Goal: Information Seeking & Learning: Learn about a topic

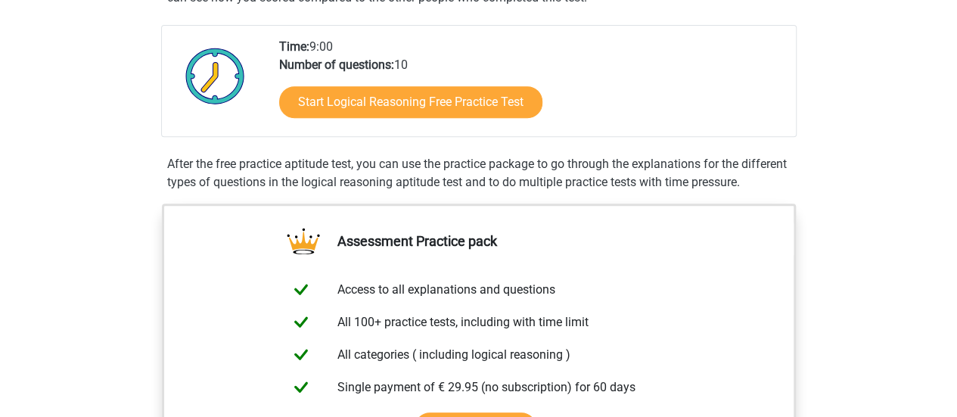
scroll to position [337, 0]
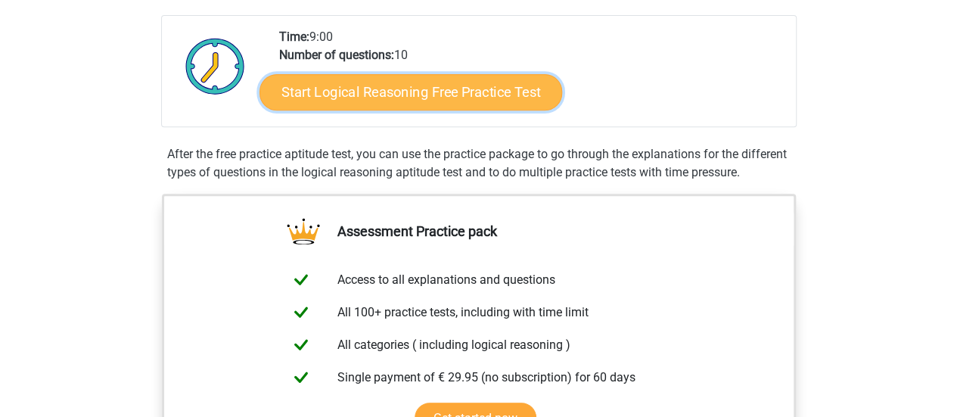
click at [416, 101] on link "Start Logical Reasoning Free Practice Test" at bounding box center [410, 91] width 302 height 36
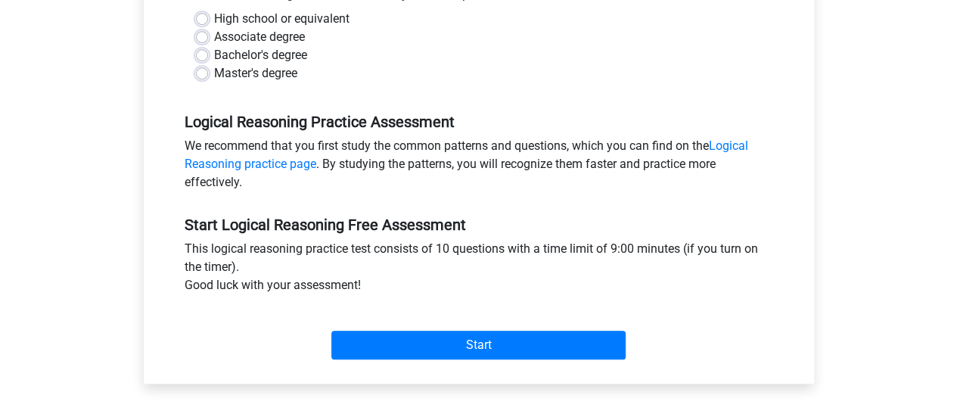
scroll to position [385, 0]
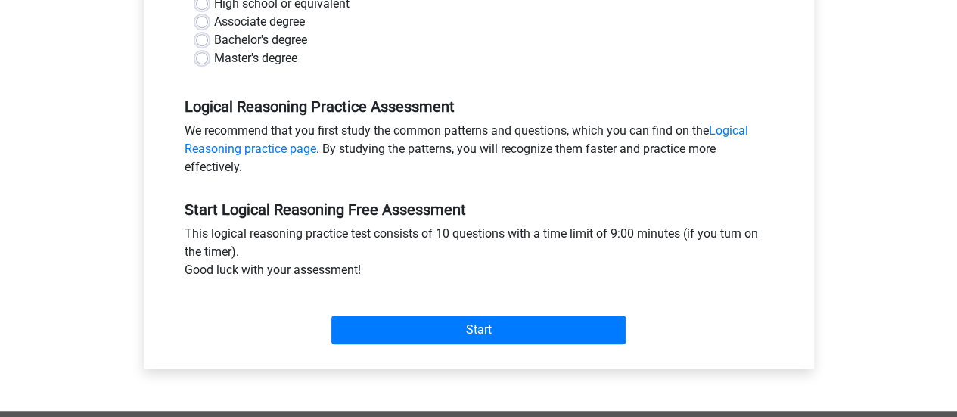
click at [214, 40] on label "Bachelor's degree" at bounding box center [260, 40] width 93 height 18
click at [200, 40] on input "Bachelor's degree" at bounding box center [202, 38] width 12 height 15
radio input "true"
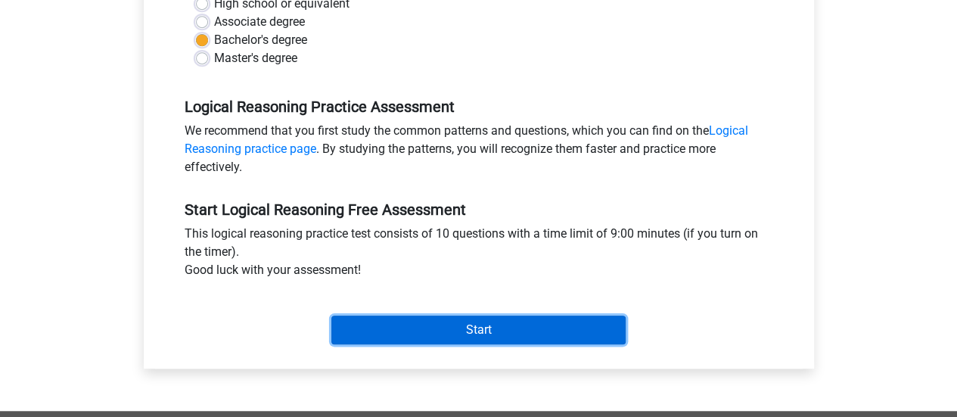
click at [426, 327] on input "Start" at bounding box center [478, 329] width 294 height 29
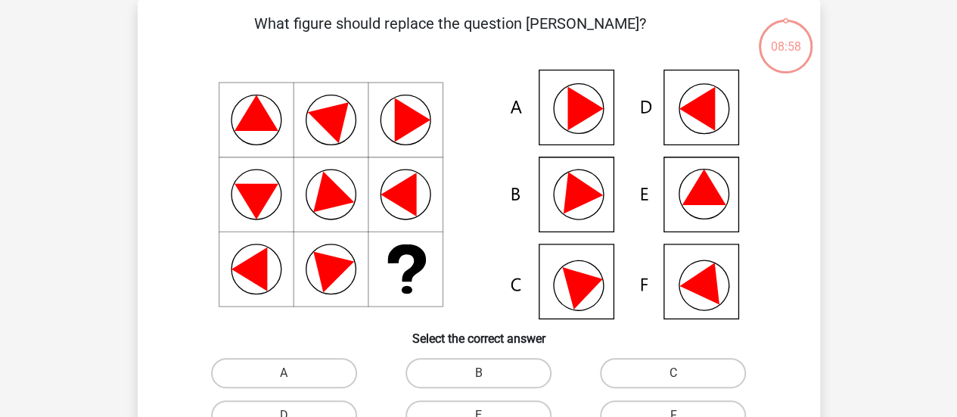
scroll to position [70, 0]
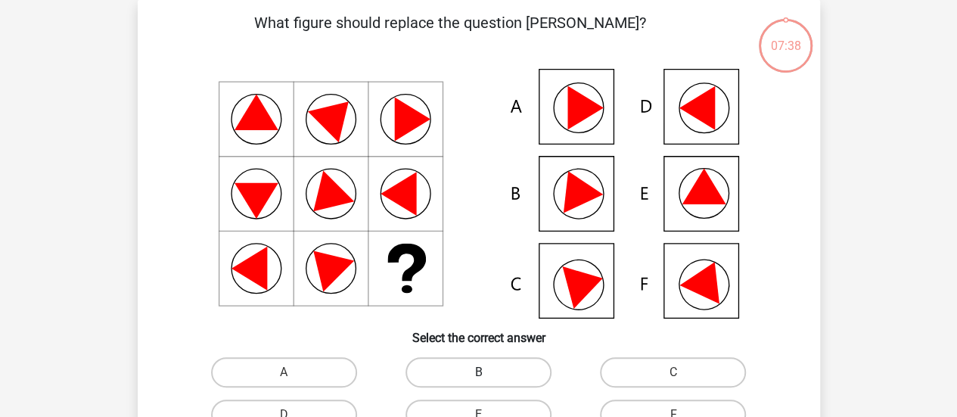
click at [494, 379] on label "B" at bounding box center [478, 372] width 146 height 30
click at [488, 379] on input "B" at bounding box center [483, 377] width 10 height 10
radio input "true"
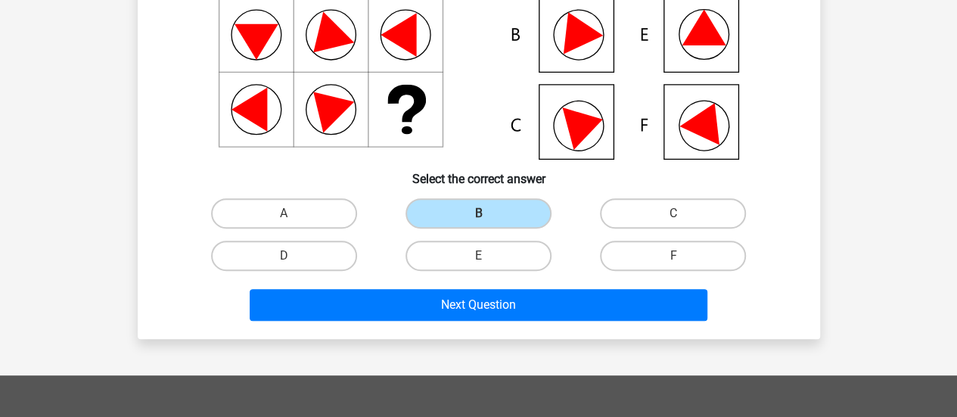
scroll to position [238, 0]
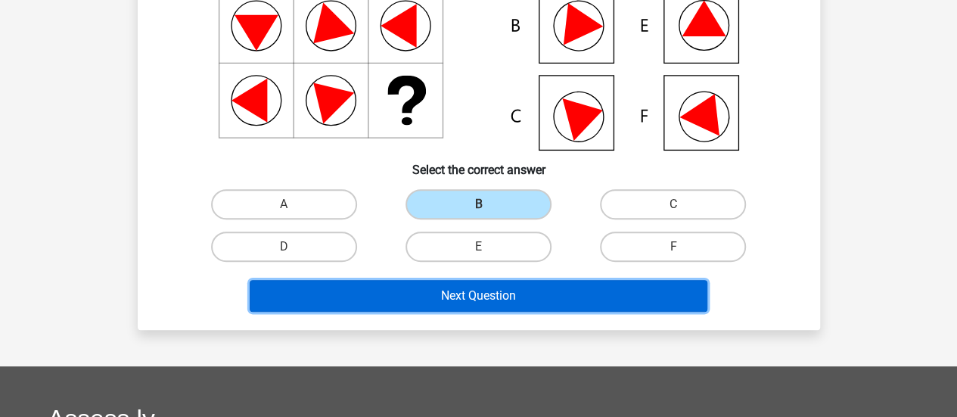
click at [697, 293] on button "Next Question" at bounding box center [478, 296] width 457 height 32
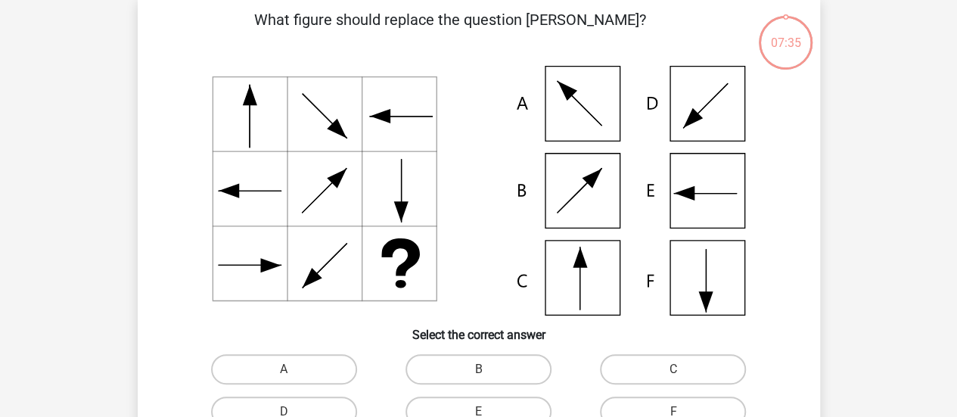
scroll to position [70, 0]
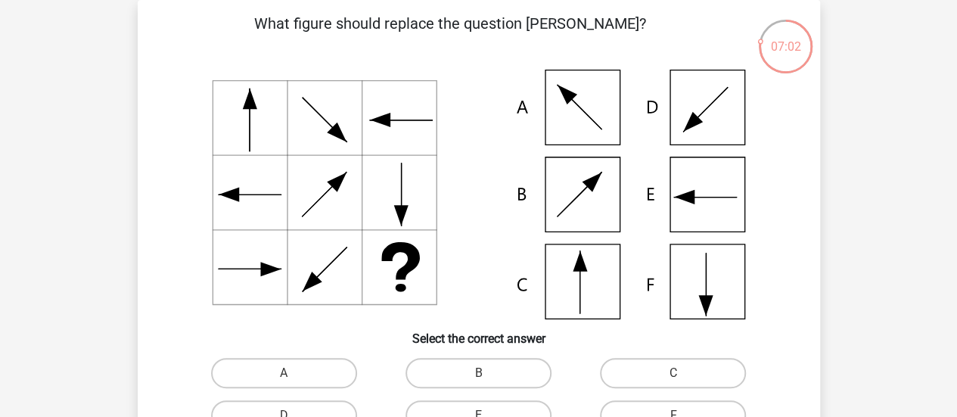
click at [584, 268] on icon at bounding box center [579, 261] width 14 height 20
click at [680, 380] on input "C" at bounding box center [678, 378] width 10 height 10
radio input "true"
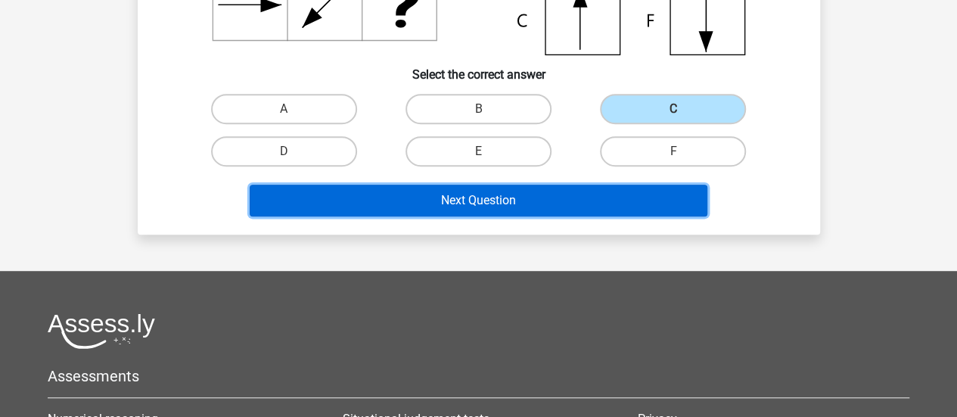
click at [653, 203] on button "Next Question" at bounding box center [478, 201] width 457 height 32
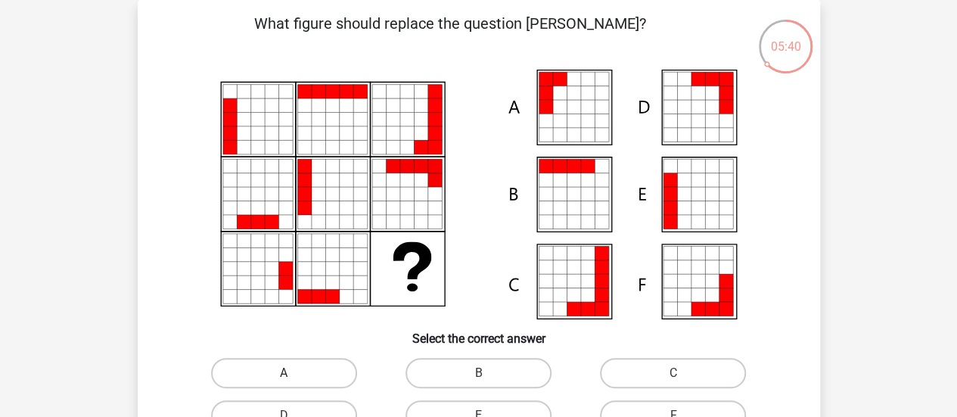
click at [320, 365] on label "A" at bounding box center [284, 373] width 146 height 30
click at [293, 373] on input "A" at bounding box center [289, 378] width 10 height 10
radio input "true"
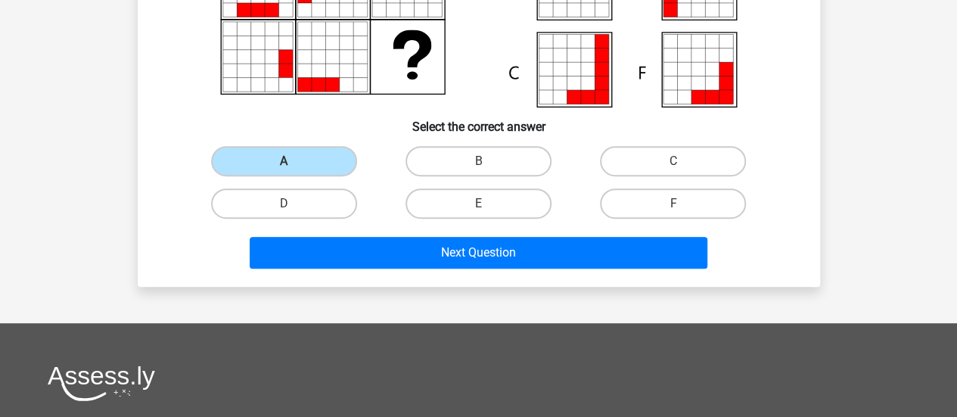
scroll to position [312, 0]
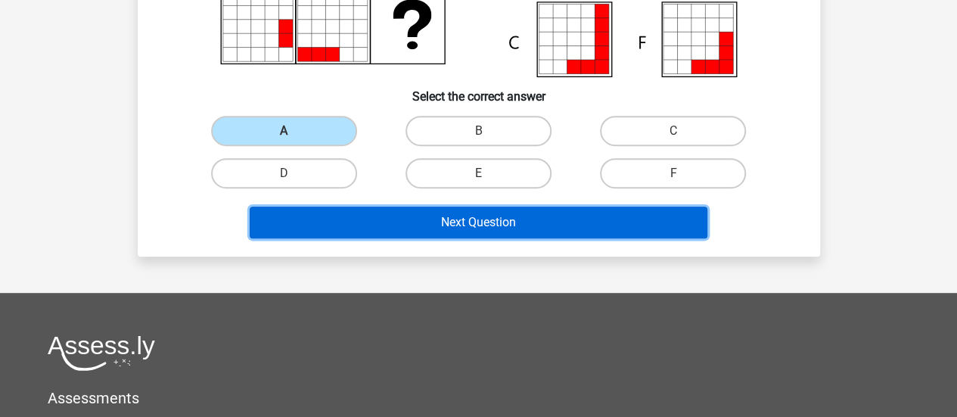
click at [662, 237] on button "Next Question" at bounding box center [478, 222] width 457 height 32
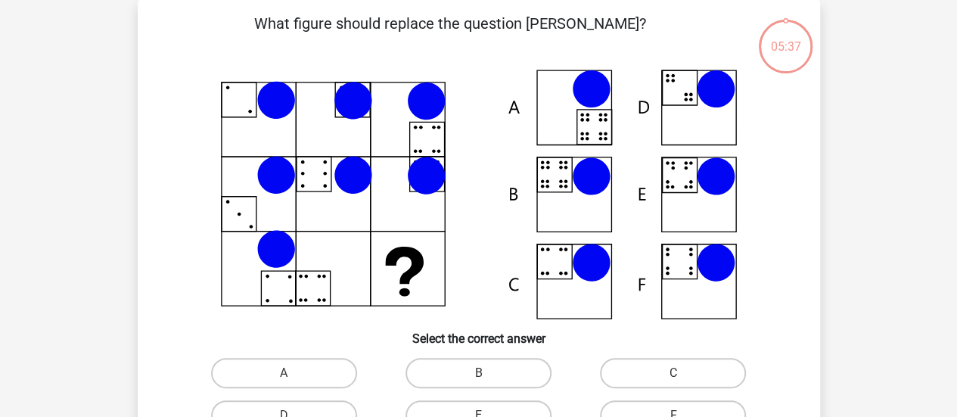
scroll to position [70, 0]
click at [669, 403] on label "F" at bounding box center [673, 415] width 146 height 30
click at [673, 415] on input "F" at bounding box center [678, 420] width 10 height 10
radio input "true"
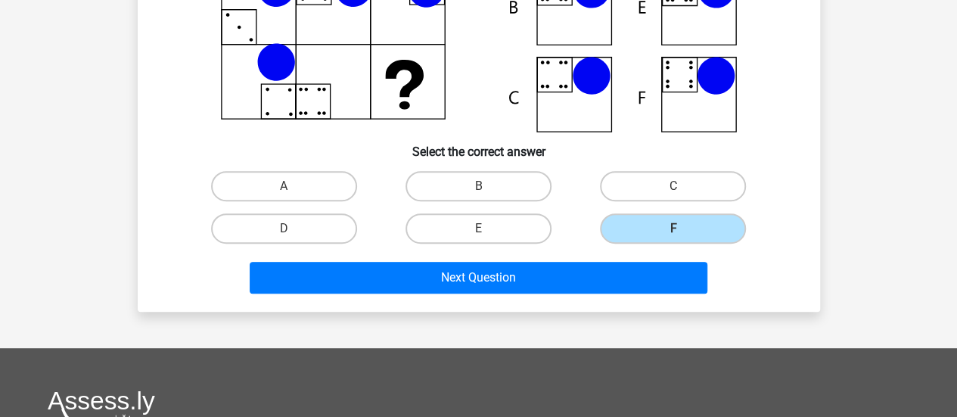
scroll to position [319, 0]
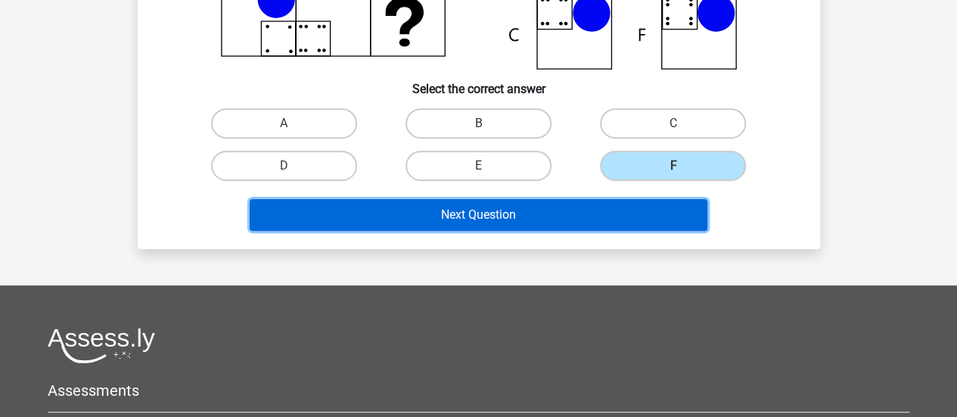
click at [689, 216] on button "Next Question" at bounding box center [478, 215] width 457 height 32
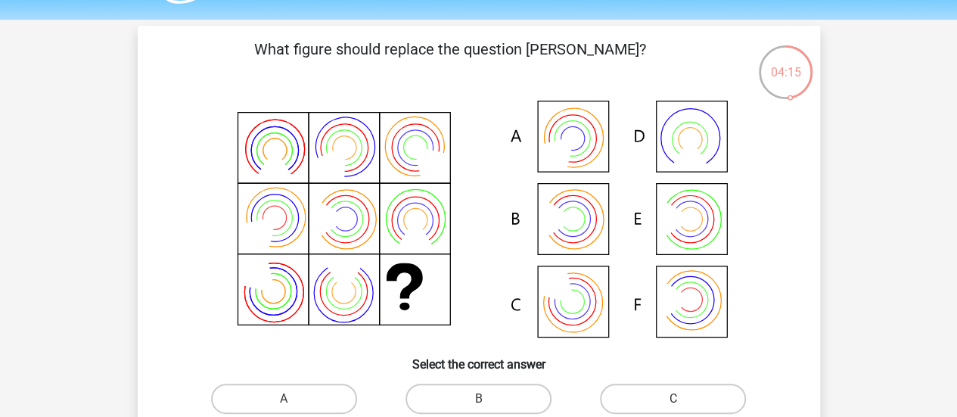
scroll to position [51, 0]
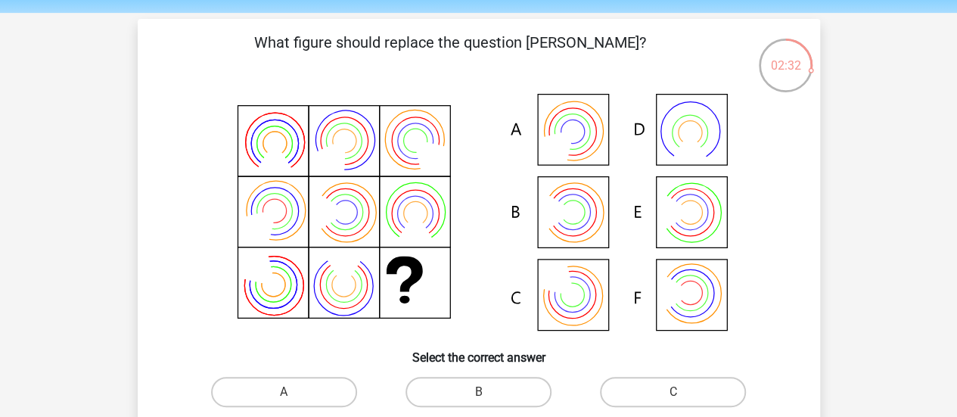
click at [676, 219] on icon at bounding box center [675, 212] width 33 height 42
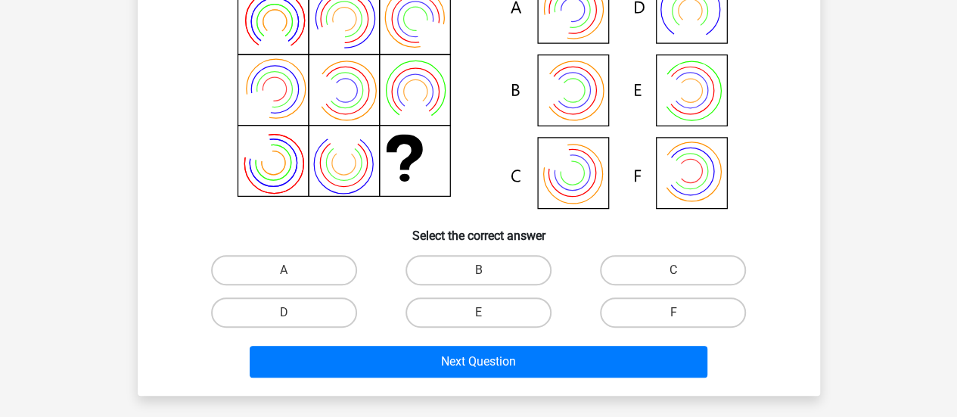
scroll to position [175, 0]
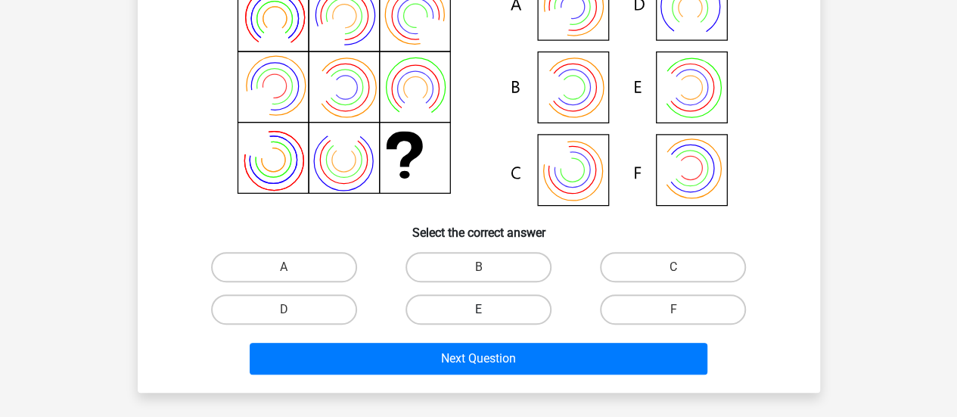
click at [479, 307] on label "E" at bounding box center [478, 309] width 146 height 30
click at [479, 309] on input "E" at bounding box center [483, 314] width 10 height 10
radio input "true"
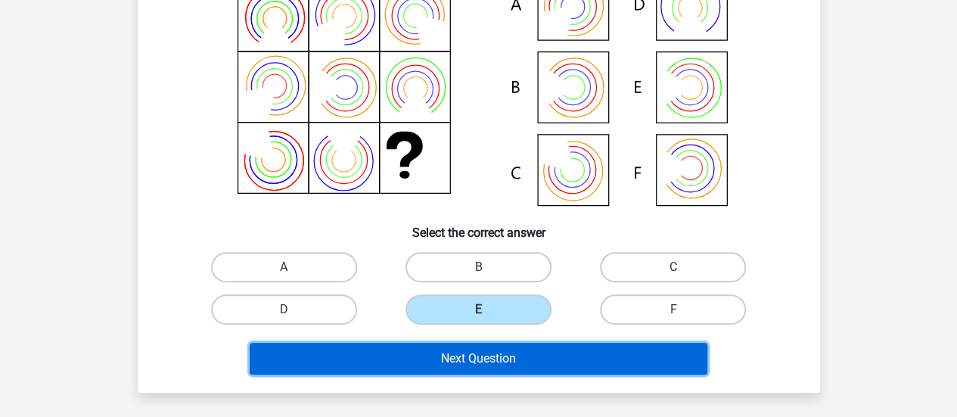
click at [455, 359] on button "Next Question" at bounding box center [478, 359] width 457 height 32
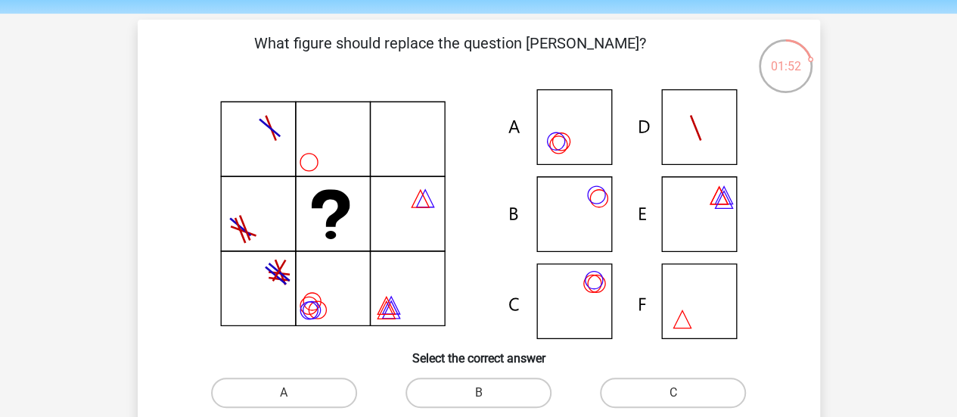
scroll to position [51, 0]
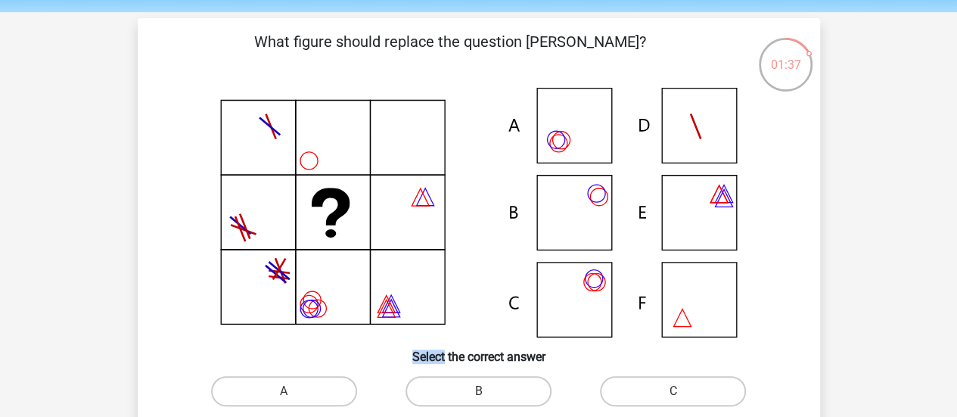
drag, startPoint x: 568, startPoint y: 143, endPoint x: 433, endPoint y: 368, distance: 261.8
click at [433, 368] on div "What figure should replace the question mark?" at bounding box center [479, 267] width 670 height 474
click at [336, 392] on label "A" at bounding box center [284, 391] width 146 height 30
click at [293, 392] on input "A" at bounding box center [289, 396] width 10 height 10
radio input "true"
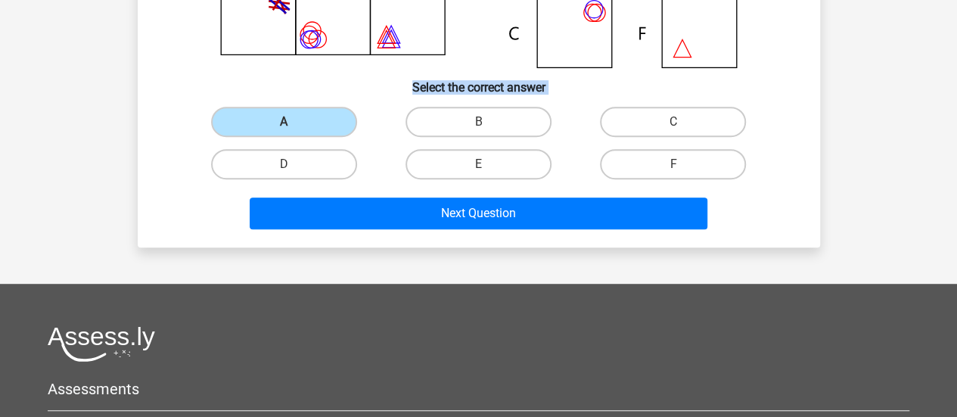
scroll to position [325, 0]
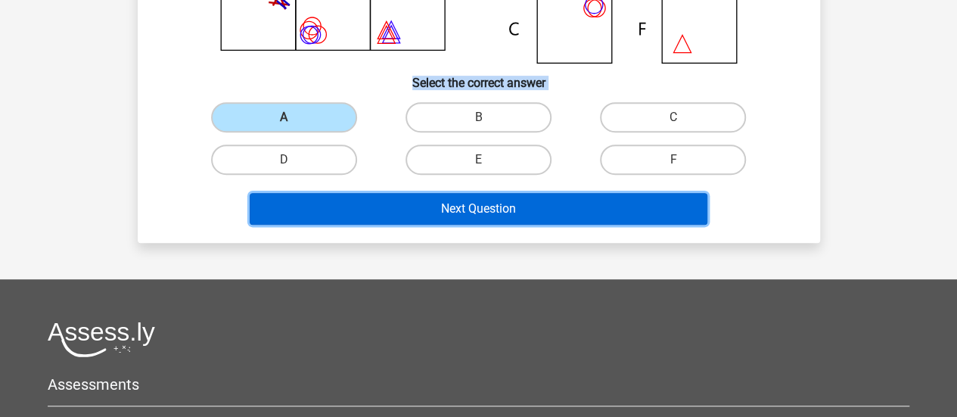
click at [665, 208] on button "Next Question" at bounding box center [478, 209] width 457 height 32
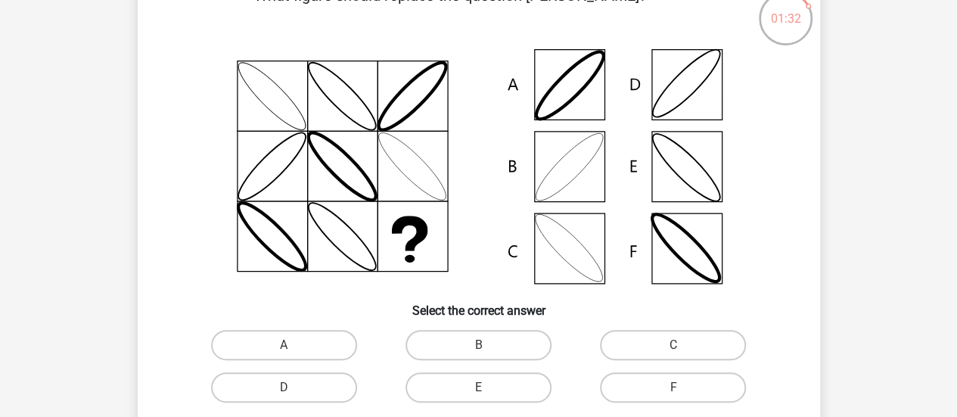
scroll to position [98, 0]
click at [492, 350] on label "B" at bounding box center [478, 344] width 146 height 30
click at [488, 350] on input "B" at bounding box center [483, 349] width 10 height 10
radio input "true"
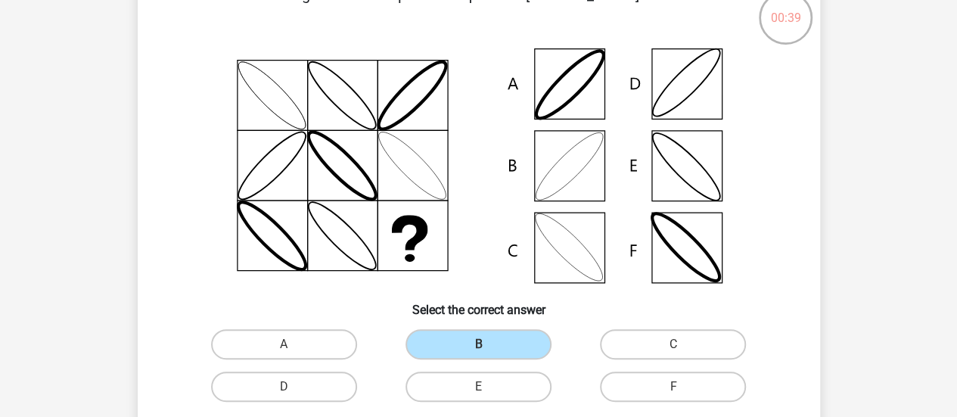
scroll to position [312, 0]
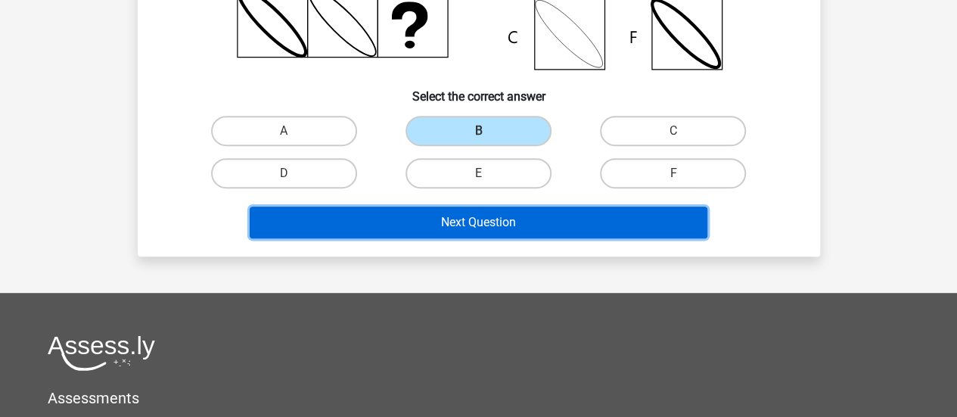
click at [640, 226] on button "Next Question" at bounding box center [478, 222] width 457 height 32
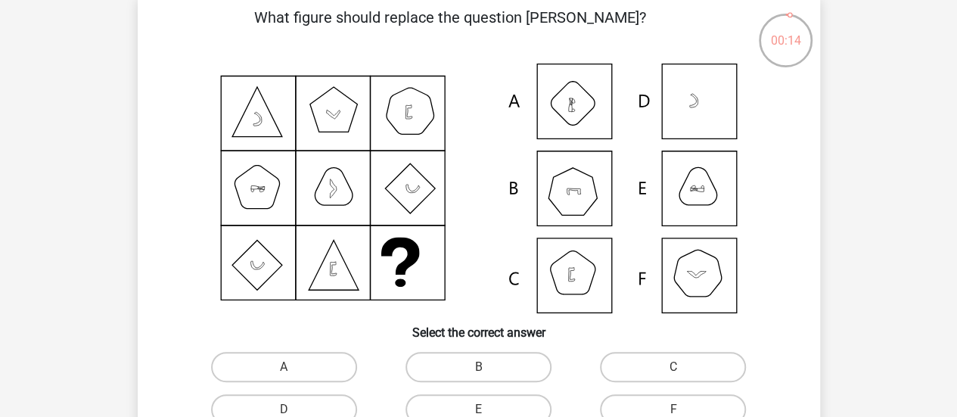
scroll to position [126, 0]
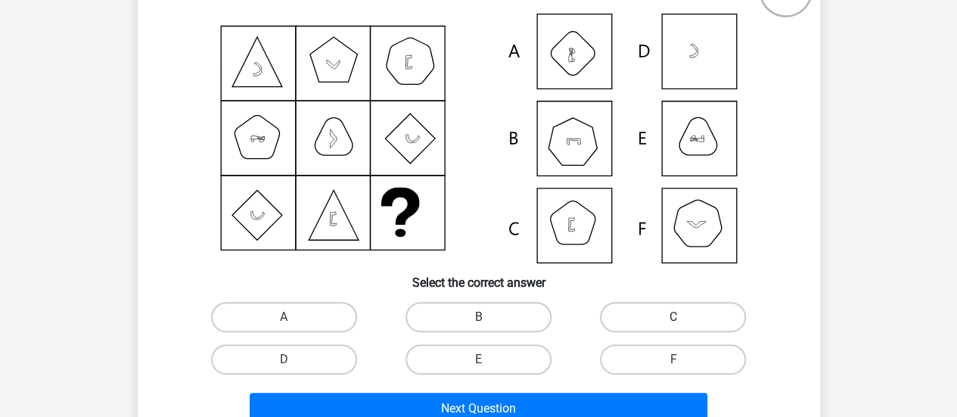
click at [637, 321] on label "C" at bounding box center [673, 317] width 146 height 30
click at [673, 321] on input "C" at bounding box center [678, 322] width 10 height 10
radio input "true"
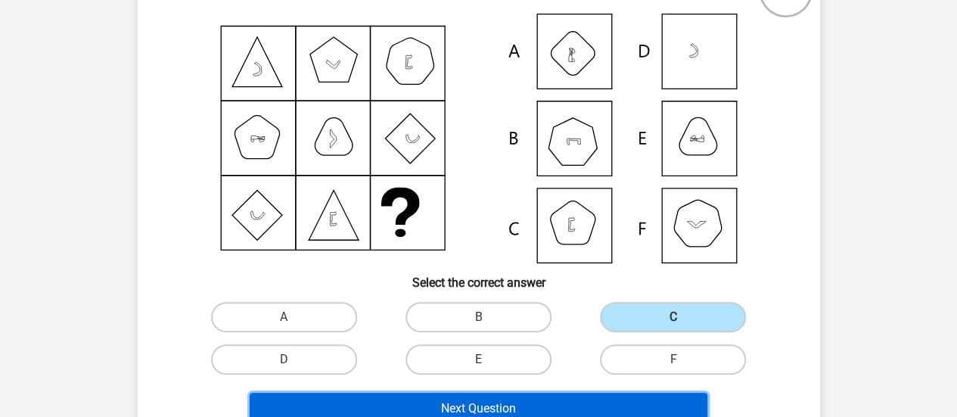
click at [600, 400] on button "Next Question" at bounding box center [478, 408] width 457 height 32
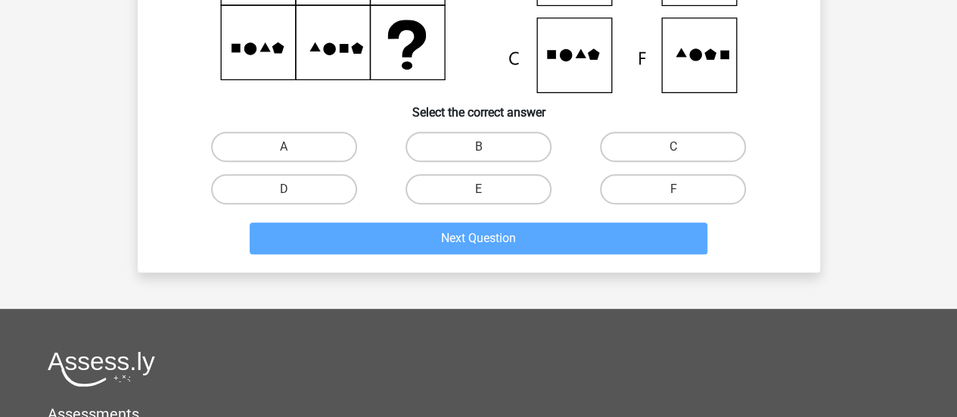
scroll to position [0, 0]
